Goal: Transaction & Acquisition: Purchase product/service

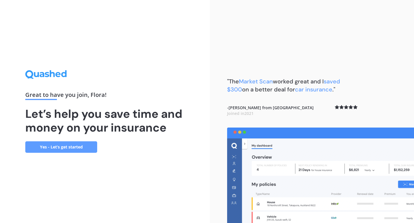
click at [70, 148] on link "Yes - Let’s get started" at bounding box center [61, 147] width 72 height 11
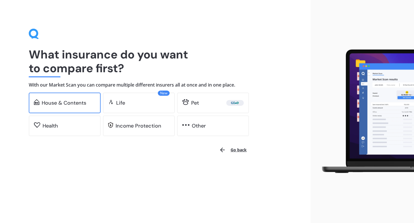
click at [75, 103] on div "House & Contents" at bounding box center [64, 103] width 45 height 6
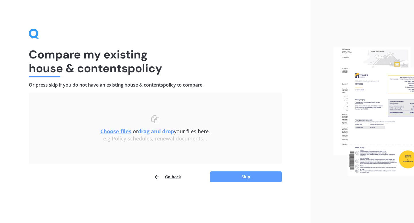
click at [167, 173] on button "Go back" at bounding box center [167, 176] width 28 height 11
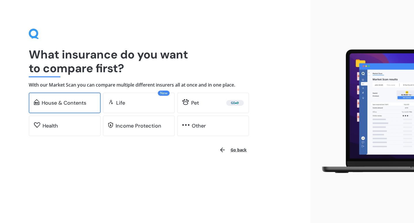
click at [84, 100] on div "House & Contents" at bounding box center [64, 103] width 45 height 6
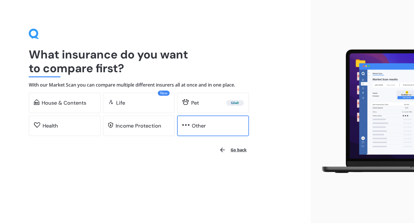
click at [202, 127] on div "Other" at bounding box center [199, 126] width 14 height 6
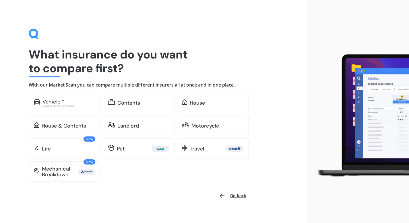
click at [188, 179] on div "Vehicle * Excludes commercial vehicles Contents House House & Contents Landlord…" at bounding box center [144, 138] width 230 height 90
click at [77, 126] on div "House & Contents" at bounding box center [64, 126] width 45 height 6
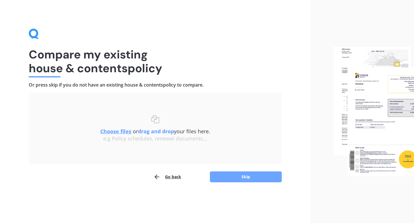
drag, startPoint x: 250, startPoint y: 175, endPoint x: 245, endPoint y: 178, distance: 6.2
click at [245, 178] on button "Skip" at bounding box center [246, 177] width 72 height 11
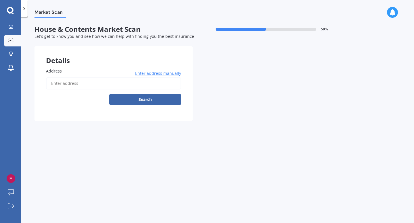
click at [73, 87] on input "Address" at bounding box center [113, 84] width 135 height 12
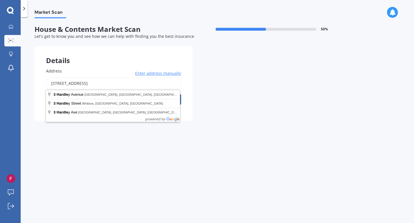
type input "[STREET_ADDRESS]"
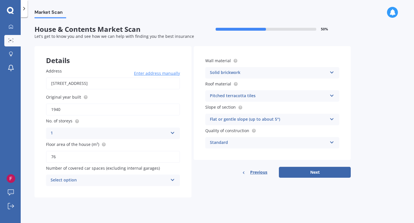
click at [256, 117] on div "Flat or gentle slope (up to about 5°)" at bounding box center [268, 119] width 117 height 7
click at [146, 179] on div "Select option" at bounding box center [109, 180] width 117 height 7
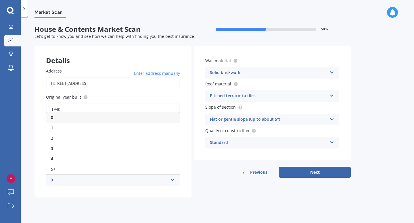
click at [176, 197] on div "Address [STREET_ADDRESS] Enter address manually Search Original year built 1940…" at bounding box center [112, 127] width 157 height 141
click at [144, 177] on div "0 0 1 2 3 4 5+" at bounding box center [113, 180] width 134 height 11
click at [99, 125] on div "1" at bounding box center [112, 128] width 133 height 10
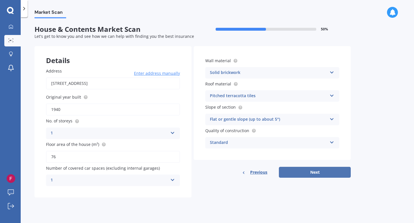
click at [320, 175] on button "Next" at bounding box center [315, 172] width 72 height 11
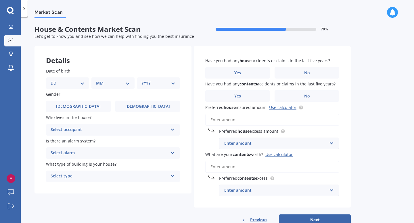
click at [74, 81] on select "DD 01 02 03 04 05 06 07 08 09 10 11 12 13 14 15 16 17 18 19 20 21 22 23 24 25 2…" at bounding box center [68, 83] width 34 height 6
select select "07"
click at [118, 83] on select "MM 01 02 03 04 05 06 07 08 09 10 11 12" at bounding box center [114, 83] width 32 height 6
select select "09"
click at [167, 82] on select "YYYY 2009 2008 2007 2006 2005 2004 2003 2002 2001 2000 1999 1998 1997 1996 1995…" at bounding box center [157, 83] width 32 height 6
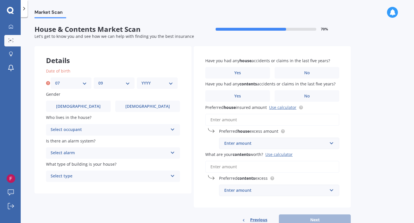
select select "1988"
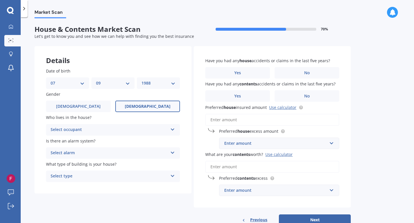
click at [133, 110] on label "[DEMOGRAPHIC_DATA]" at bounding box center [147, 106] width 65 height 11
click at [0, 0] on input "[DEMOGRAPHIC_DATA]" at bounding box center [0, 0] width 0 height 0
click at [136, 132] on div "Select occupant" at bounding box center [109, 130] width 117 height 7
click at [44, 126] on div "Date of birth DD 01 02 03 04 05 06 07 08 09 10 11 12 13 14 15 16 17 18 19 20 21…" at bounding box center [112, 125] width 157 height 137
click at [105, 127] on div "Owner Owner Owner + Boarder" at bounding box center [113, 129] width 134 height 11
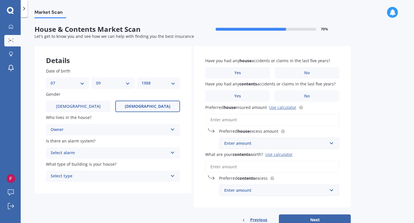
click at [25, 113] on div "Market Scan House & Contents Market Scan 70 % Let's get to know you and see how…" at bounding box center [217, 121] width 393 height 206
